Goal: Check status: Check status

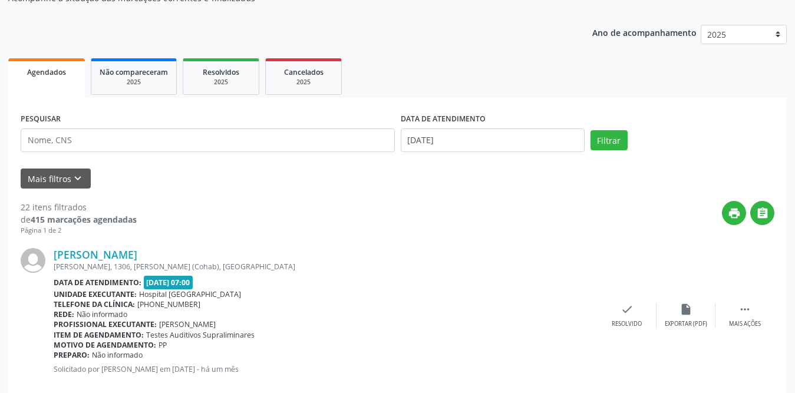
scroll to position [177, 0]
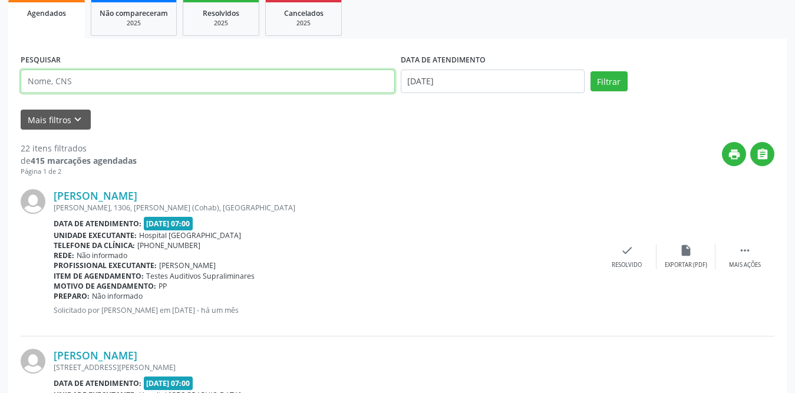
click at [176, 82] on input "text" at bounding box center [208, 82] width 374 height 24
type input "[PERSON_NAME]"
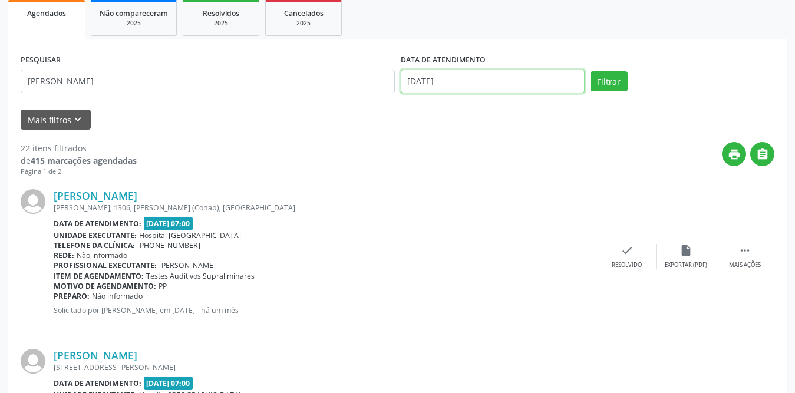
click at [493, 84] on input "[DATE]" at bounding box center [493, 82] width 184 height 24
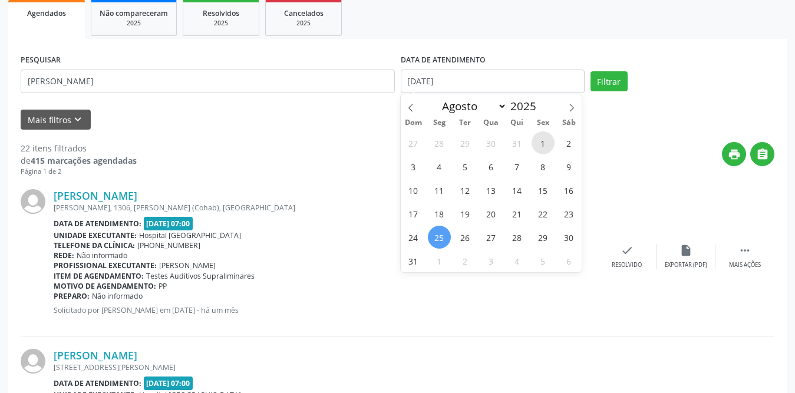
click at [543, 143] on span "1" at bounding box center [542, 142] width 23 height 23
type input "[DATE]"
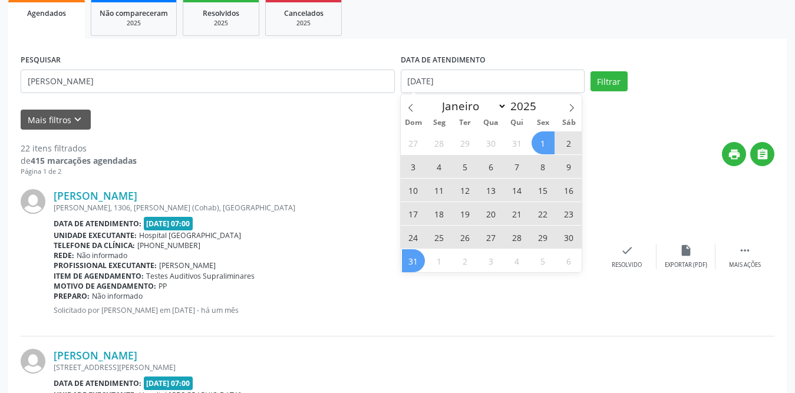
click at [410, 261] on span "31" at bounding box center [413, 260] width 23 height 23
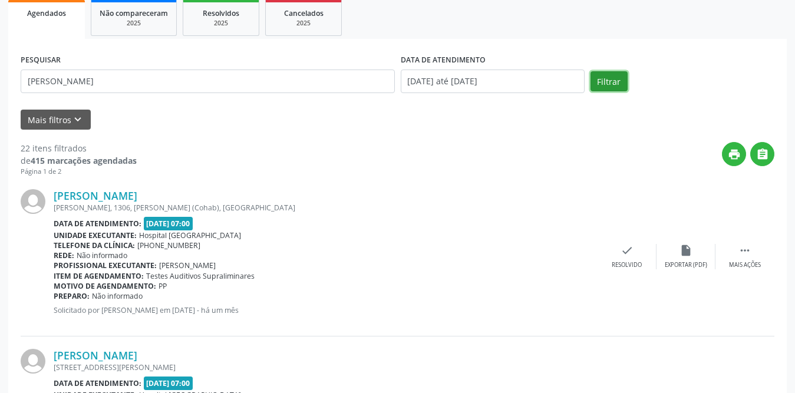
click at [604, 75] on button "Filtrar" at bounding box center [608, 81] width 37 height 20
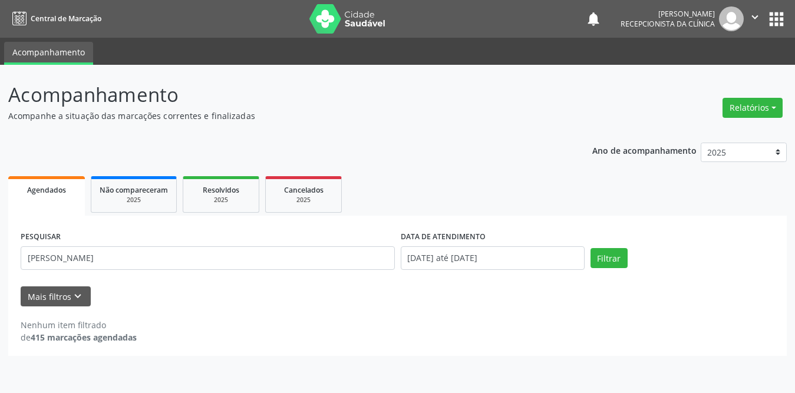
scroll to position [0, 0]
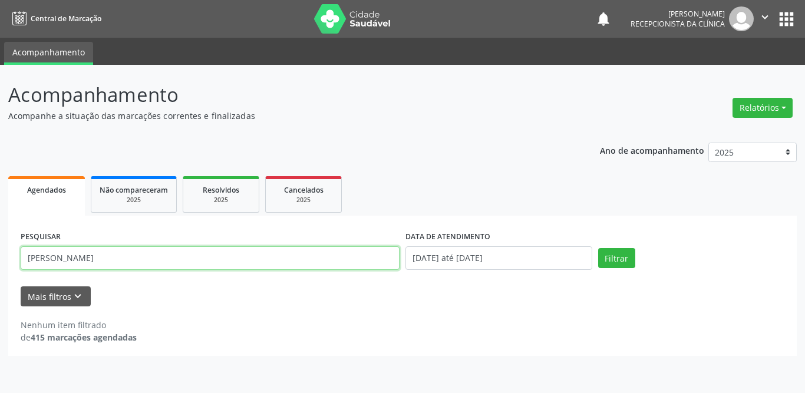
click at [42, 257] on input "[PERSON_NAME]" at bounding box center [210, 258] width 379 height 24
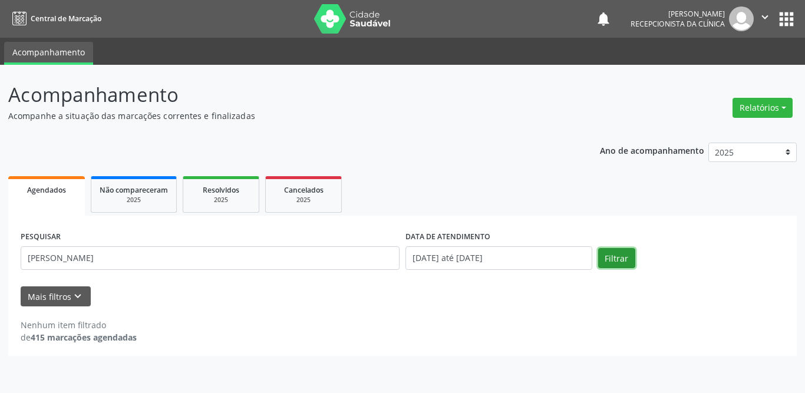
click at [609, 260] on button "Filtrar" at bounding box center [616, 258] width 37 height 20
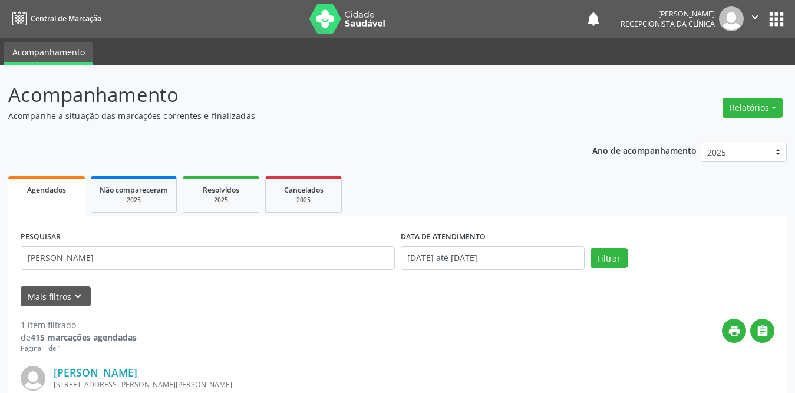
scroll to position [140, 0]
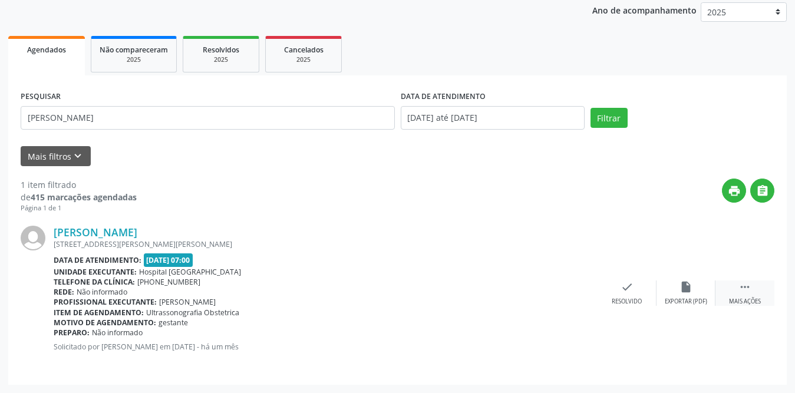
click at [741, 289] on icon "" at bounding box center [744, 286] width 13 height 13
click at [561, 290] on icon "print" at bounding box center [567, 286] width 13 height 13
click at [618, 115] on button "Filtrar" at bounding box center [608, 118] width 37 height 20
click at [739, 287] on icon "" at bounding box center [744, 286] width 13 height 13
click at [559, 288] on div "print Imprimir" at bounding box center [567, 292] width 59 height 25
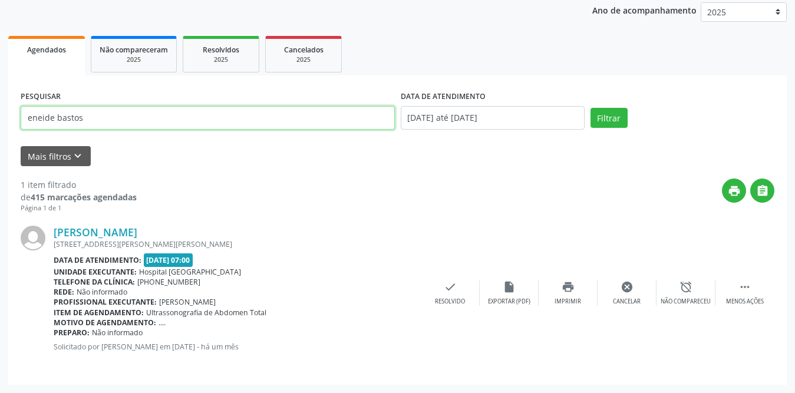
drag, startPoint x: 134, startPoint y: 113, endPoint x: 0, endPoint y: 120, distance: 134.5
click at [0, 120] on div "Acompanhamento Acompanhe a situação das marcações correntes e finalizadas Relat…" at bounding box center [397, 159] width 795 height 468
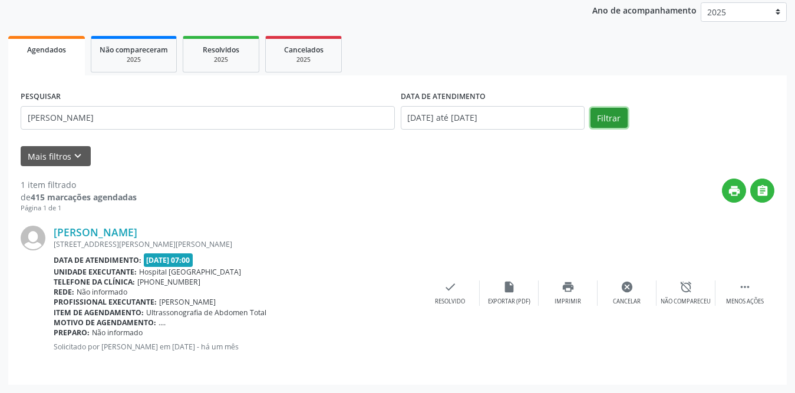
click at [610, 117] on button "Filtrar" at bounding box center [608, 118] width 37 height 20
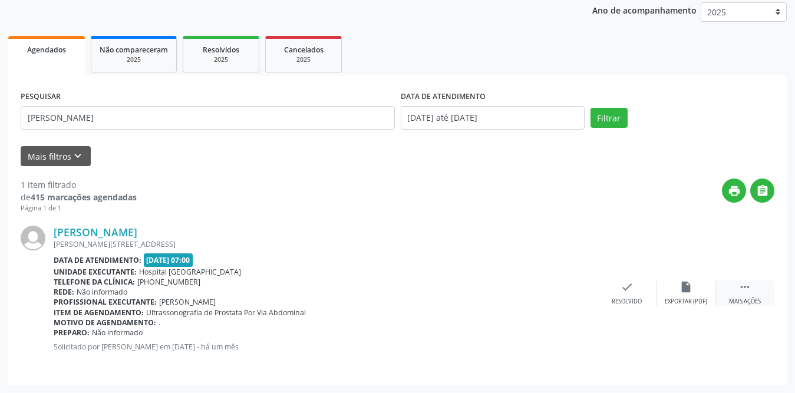
click at [742, 289] on icon "" at bounding box center [744, 286] width 13 height 13
click at [568, 290] on icon "print" at bounding box center [567, 286] width 13 height 13
type input "veralucia p"
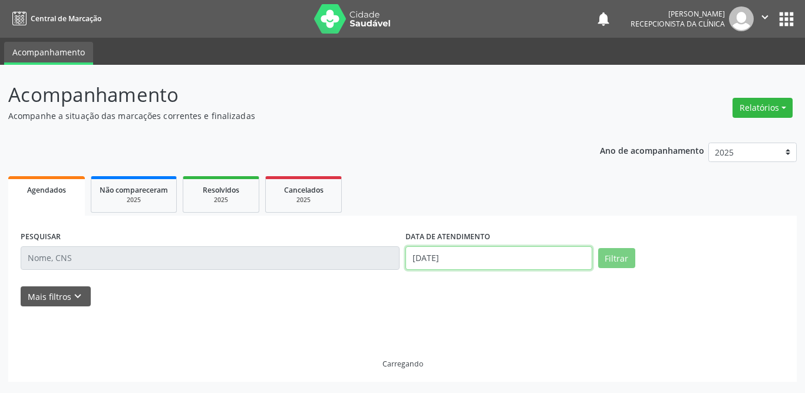
click at [461, 259] on input "[DATE]" at bounding box center [498, 258] width 187 height 24
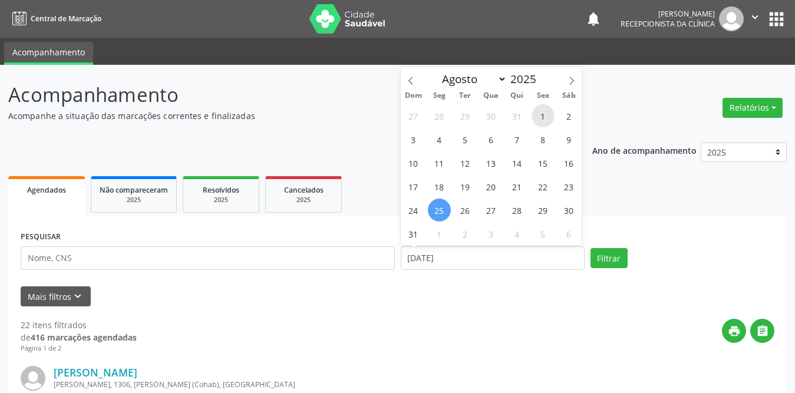
click at [539, 113] on span "1" at bounding box center [542, 115] width 23 height 23
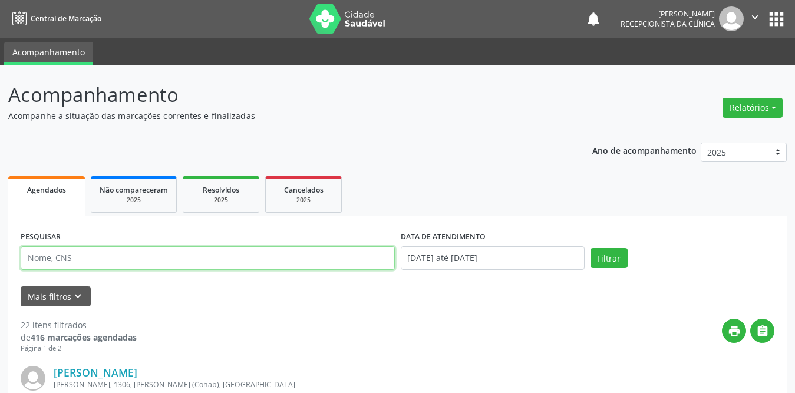
click at [236, 256] on input "text" at bounding box center [208, 258] width 374 height 24
type input "veralucia"
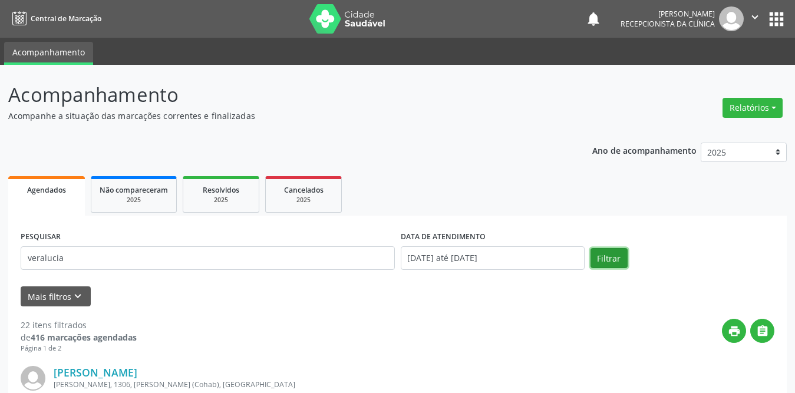
click at [609, 253] on button "Filtrar" at bounding box center [608, 258] width 37 height 20
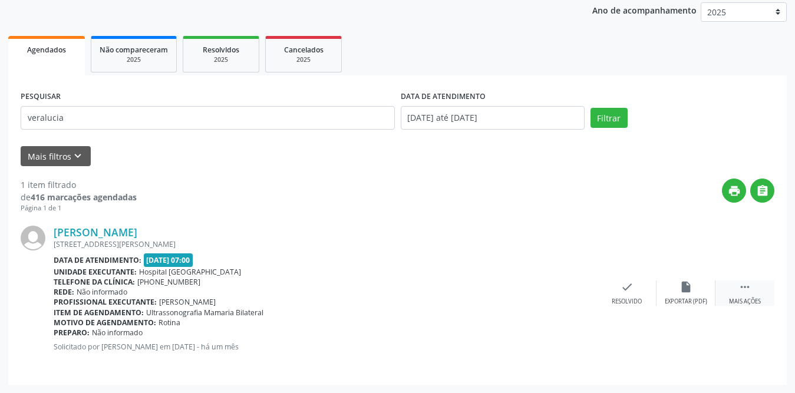
click at [741, 294] on div " Mais ações" at bounding box center [744, 292] width 59 height 25
click at [569, 292] on icon "print" at bounding box center [567, 286] width 13 height 13
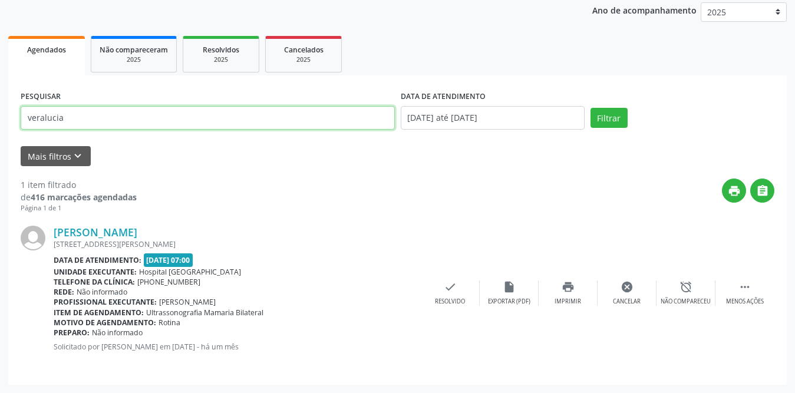
drag, startPoint x: 140, startPoint y: 114, endPoint x: 0, endPoint y: 124, distance: 140.6
click at [0, 124] on div "Acompanhamento Acompanhe a situação das marcações correntes e finalizadas Relat…" at bounding box center [397, 159] width 795 height 468
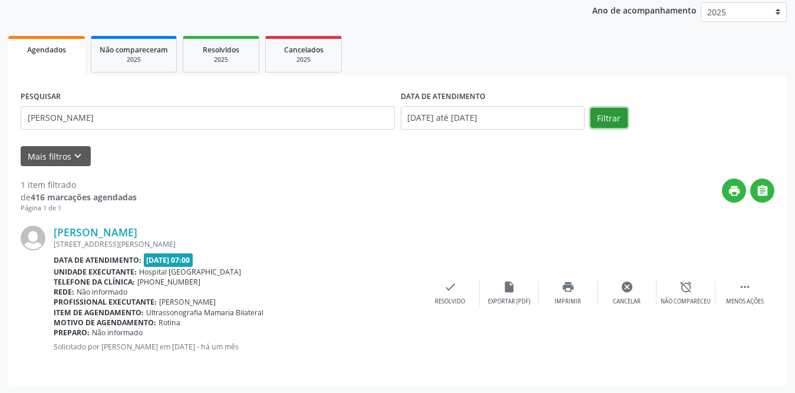
click at [602, 115] on button "Filtrar" at bounding box center [608, 118] width 37 height 20
click at [750, 292] on icon "" at bounding box center [744, 286] width 13 height 13
click at [561, 288] on icon "print" at bounding box center [567, 286] width 13 height 13
click at [592, 121] on button "Filtrar" at bounding box center [608, 118] width 37 height 20
click at [746, 284] on icon "" at bounding box center [744, 286] width 13 height 13
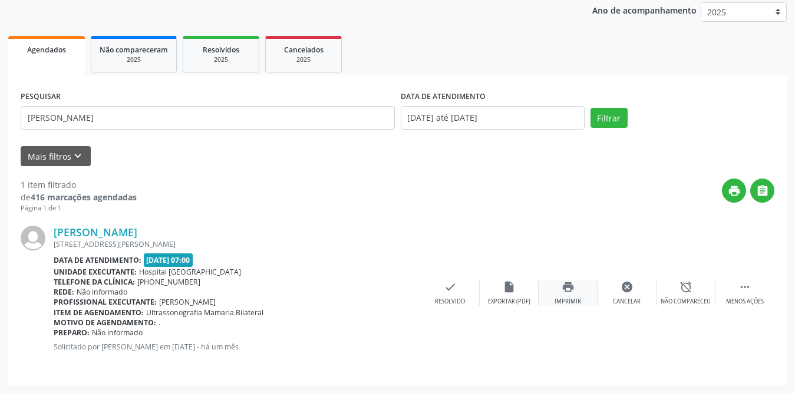
click at [573, 289] on icon "print" at bounding box center [567, 286] width 13 height 13
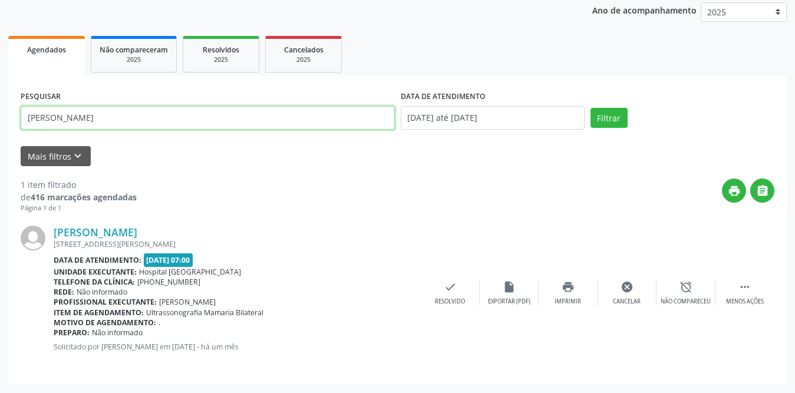
drag, startPoint x: 148, startPoint y: 121, endPoint x: 0, endPoint y: 118, distance: 147.9
click at [0, 118] on div "Acompanhamento Acompanhe a situação das marcações correntes e finalizadas Relat…" at bounding box center [397, 159] width 795 height 468
type input "maria auxiliadora"
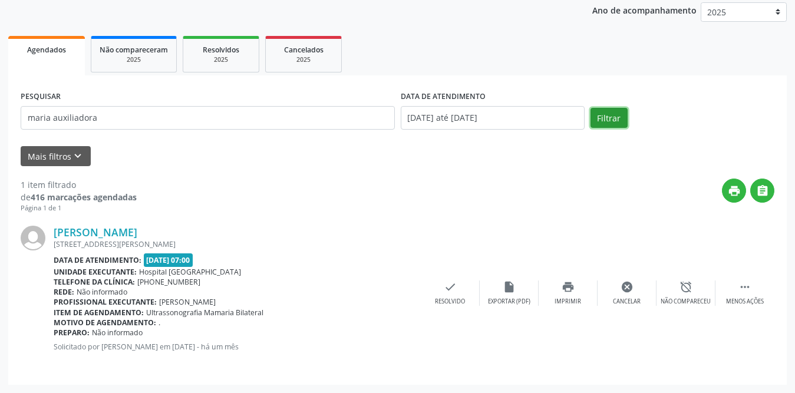
click at [598, 120] on button "Filtrar" at bounding box center [608, 118] width 37 height 20
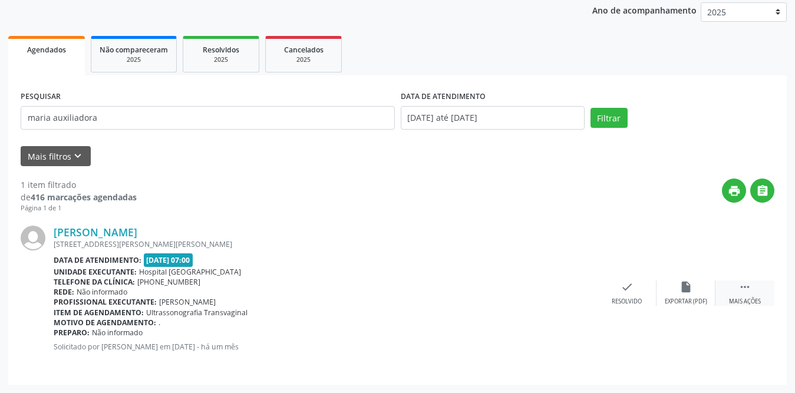
click at [735, 289] on div " Mais ações" at bounding box center [744, 292] width 59 height 25
click at [549, 287] on div "print Imprimir" at bounding box center [567, 292] width 59 height 25
